Goal: Information Seeking & Learning: Learn about a topic

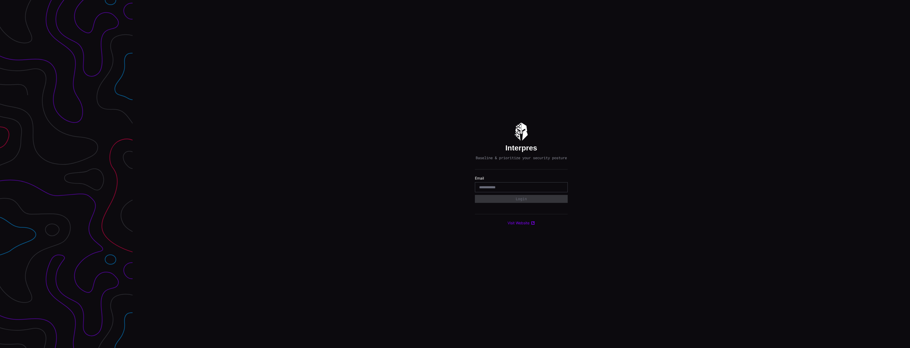
click at [519, 190] on input "email" at bounding box center [521, 187] width 84 height 5
click at [0, 348] on nordpass-autofill-portal at bounding box center [0, 348] width 0 height 0
type input "**********"
click at [522, 201] on button "Login" at bounding box center [521, 199] width 93 height 8
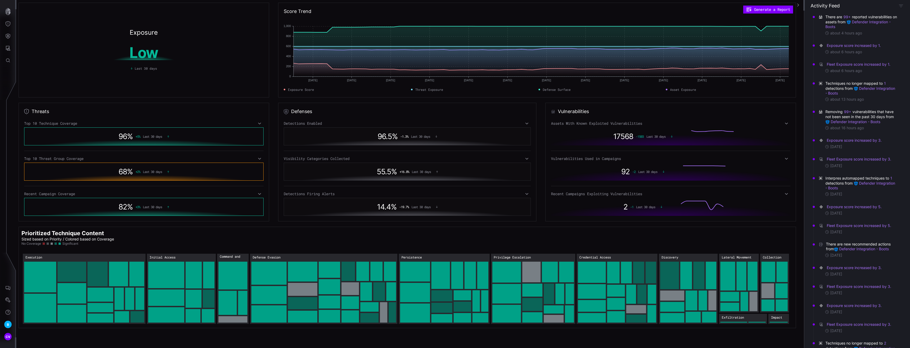
click at [273, 144] on div "Threats Top 10 Technique Coverage 96 % + 5 % Last 30 days Top 10 Threat Group C…" at bounding box center [410, 162] width 782 height 119
click at [796, 4] on button "button" at bounding box center [797, 5] width 8 height 10
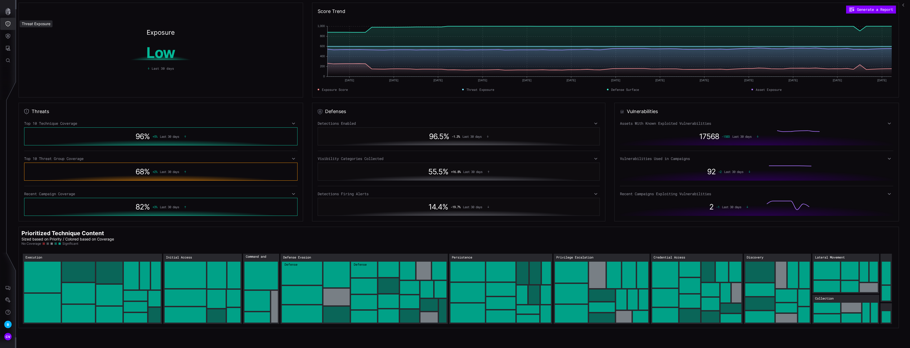
click at [11, 25] on button "Threat Exposure" at bounding box center [7, 24] width 15 height 12
click at [41, 47] on div "Techniques" at bounding box center [45, 47] width 30 height 7
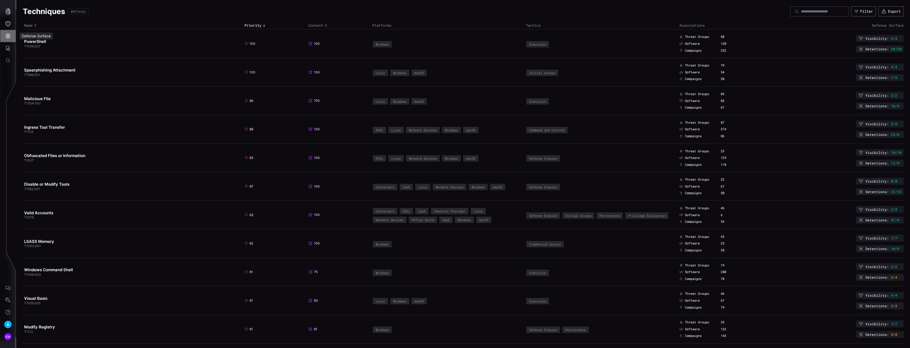
click at [5, 32] on button "Defense Surface" at bounding box center [7, 36] width 15 height 12
click at [8, 23] on div at bounding box center [455, 174] width 910 height 348
click at [8, 26] on icon "Threat Exposure" at bounding box center [8, 23] width 5 height 5
click at [7, 49] on div at bounding box center [455, 174] width 910 height 348
click at [5, 49] on button "Attack Surface" at bounding box center [7, 48] width 15 height 12
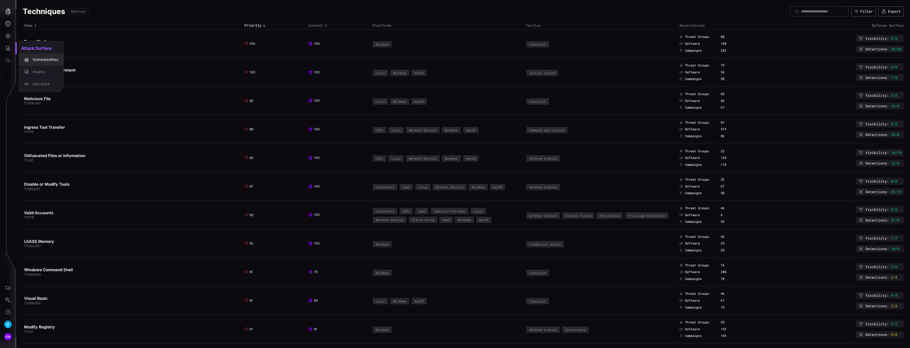
click at [39, 61] on div "Vulnerabilities" at bounding box center [44, 59] width 28 height 7
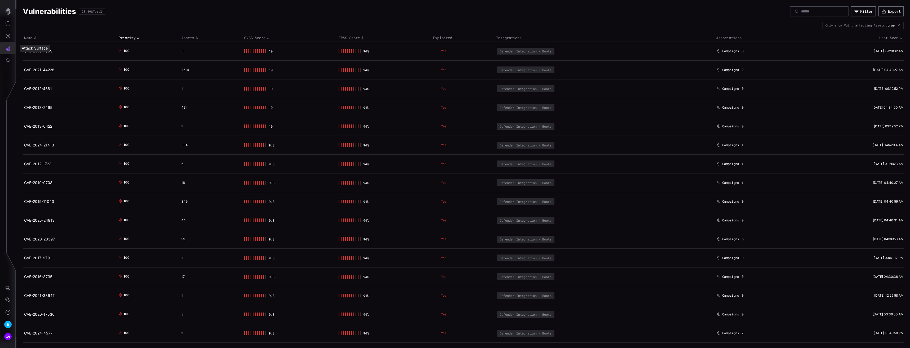
click at [7, 49] on icon "Attack Surface" at bounding box center [7, 48] width 5 height 5
click at [47, 59] on div "Vulnerabilities" at bounding box center [44, 59] width 28 height 7
click at [183, 50] on div "3" at bounding box center [209, 51] width 56 height 4
click at [39, 54] on td "CVE-2019-7609" at bounding box center [70, 51] width 94 height 19
click at [885, 51] on time "[DATE] 12:20:32 AM" at bounding box center [888, 51] width 30 height 4
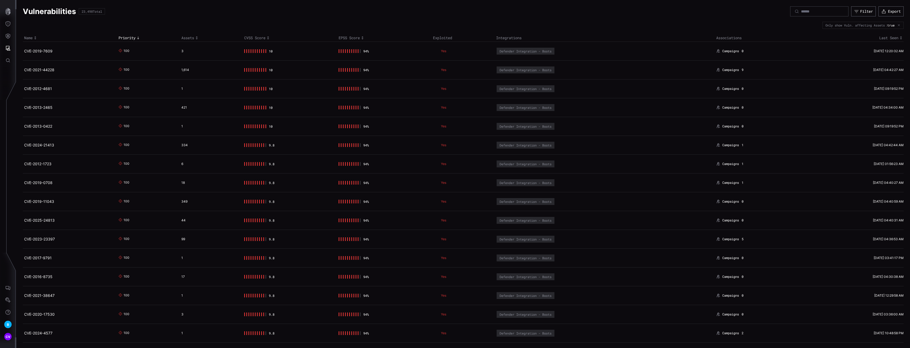
click at [382, 51] on div "94 %" at bounding box center [382, 51] width 88 height 4
click at [317, 54] on td "10" at bounding box center [290, 51] width 94 height 19
click at [186, 52] on div "3" at bounding box center [209, 51] width 56 height 4
click at [124, 43] on td "100" at bounding box center [148, 51] width 63 height 19
click at [79, 50] on h2 "CVE-2019-7609" at bounding box center [68, 51] width 88 height 5
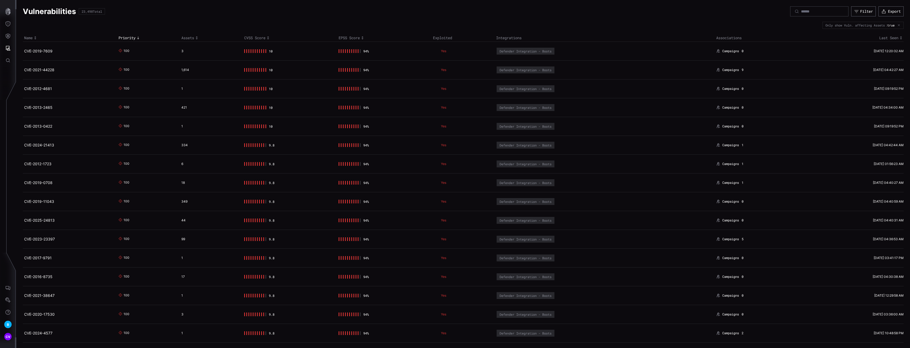
click at [171, 70] on div "100" at bounding box center [146, 70] width 56 height 5
click at [121, 69] on icon at bounding box center [120, 70] width 4 height 4
click at [54, 69] on link "CVE-2021-44228" at bounding box center [39, 70] width 30 height 5
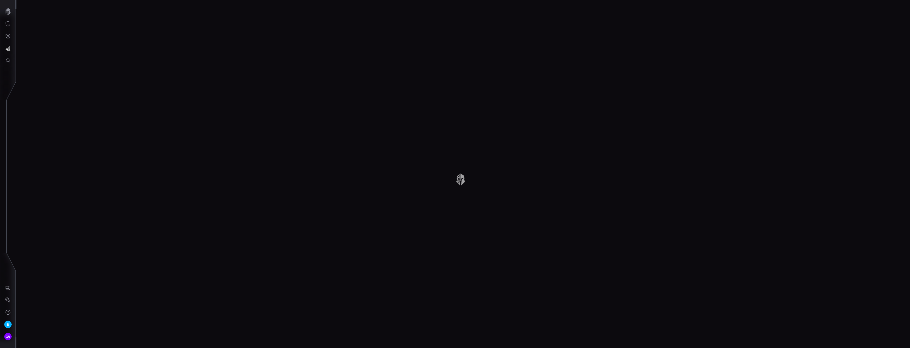
click at [42, 69] on div "Vulnerabilities 23,498 Total Filter Export Only show Vuln. affecting Assets : t…" at bounding box center [462, 174] width 893 height 348
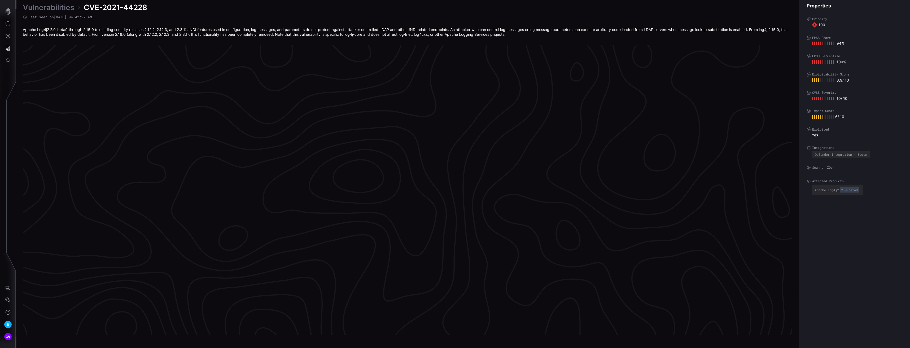
scroll to position [1050, 15]
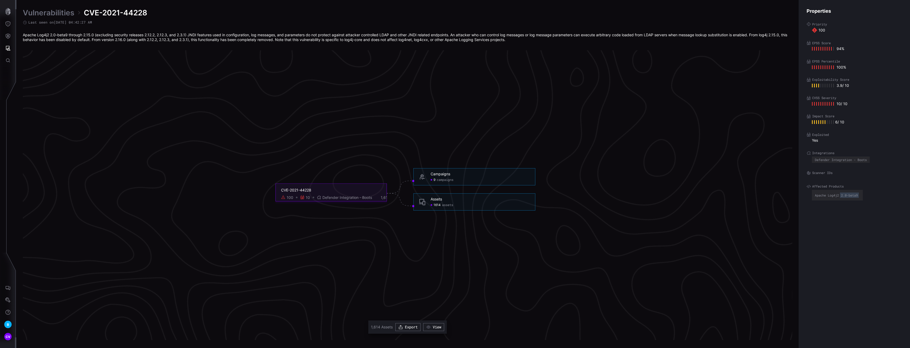
click at [478, 195] on div "Assets 1614 assets" at bounding box center [474, 201] width 122 height 17
click at [447, 201] on h6 "Assets" at bounding box center [479, 199] width 99 height 5
click at [441, 204] on div "1614 assets" at bounding box center [441, 205] width 23 height 4
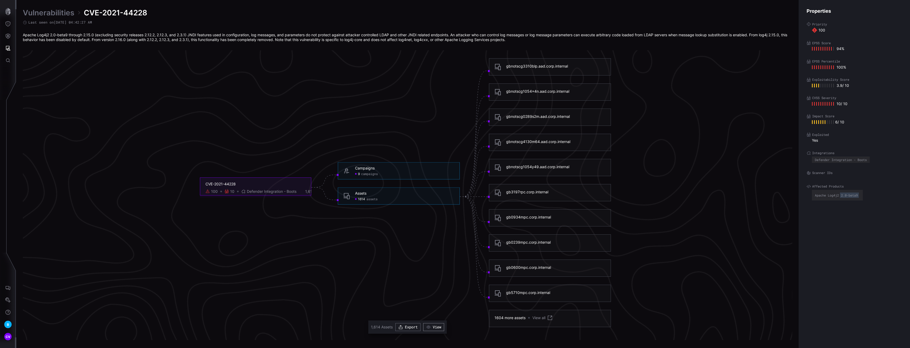
click at [433, 330] on button "View" at bounding box center [433, 327] width 21 height 8
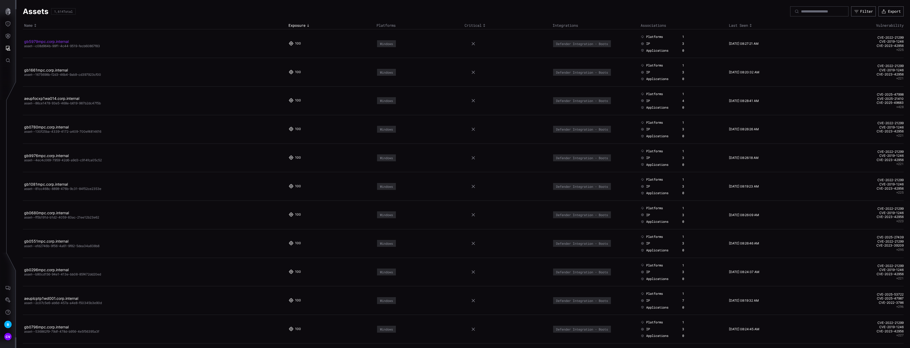
click at [53, 43] on link "gb5979mpc.corp.internal" at bounding box center [46, 41] width 45 height 5
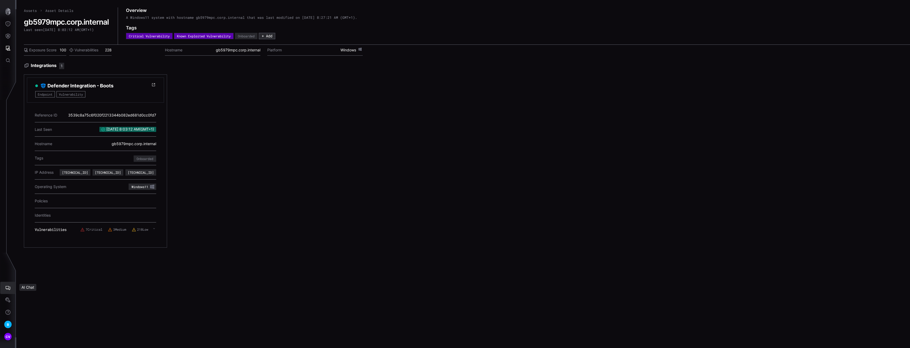
click at [10, 287] on icon "AI Chat" at bounding box center [7, 287] width 5 height 5
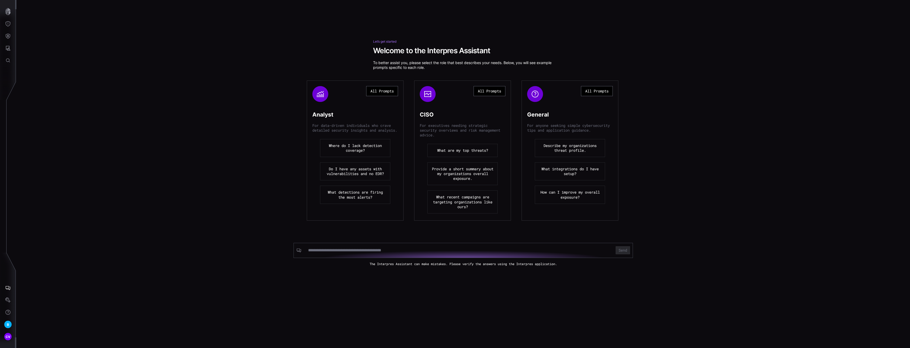
click at [463, 199] on button "What recent campaigns are targeting organizations like ours?" at bounding box center [462, 202] width 70 height 23
